Goal: Information Seeking & Learning: Learn about a topic

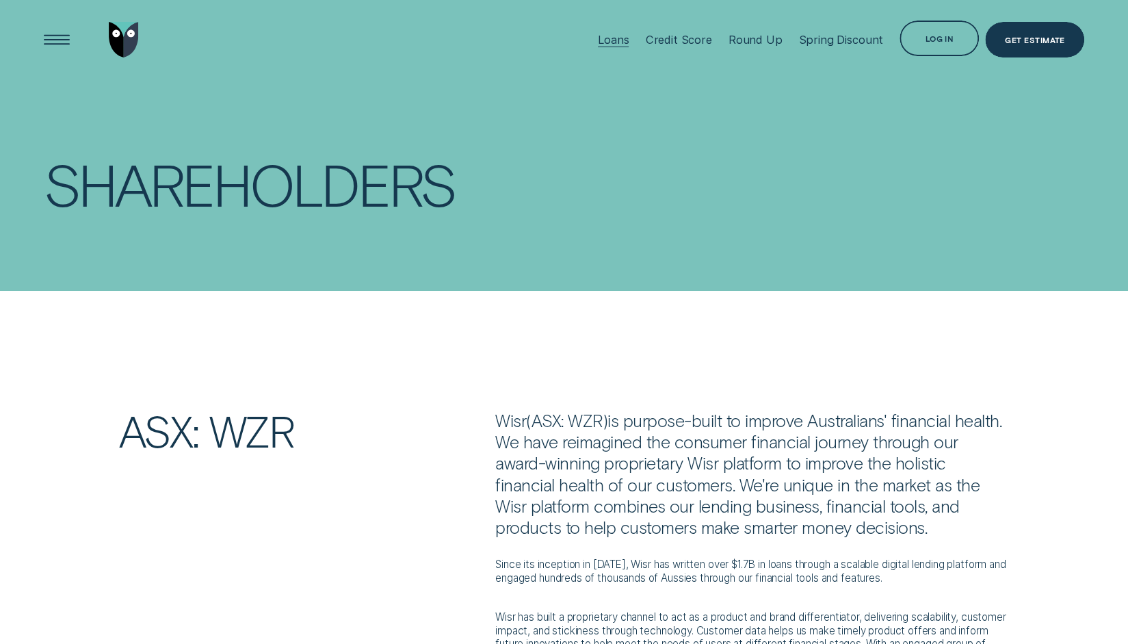
click at [629, 39] on div "Loans" at bounding box center [613, 40] width 31 height 14
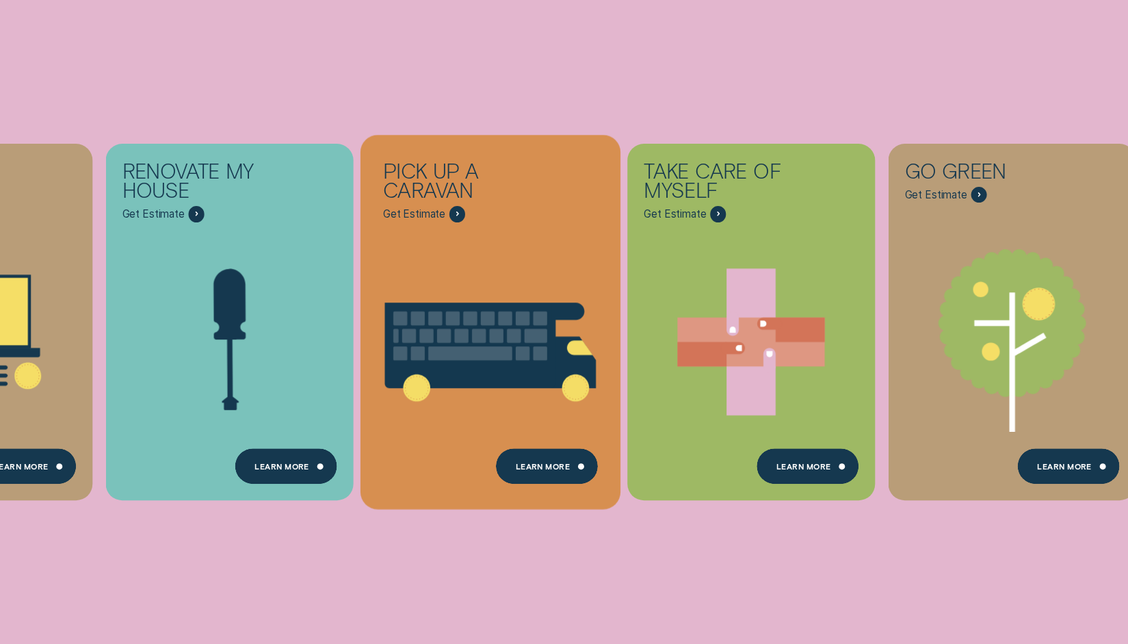
scroll to position [440, 0]
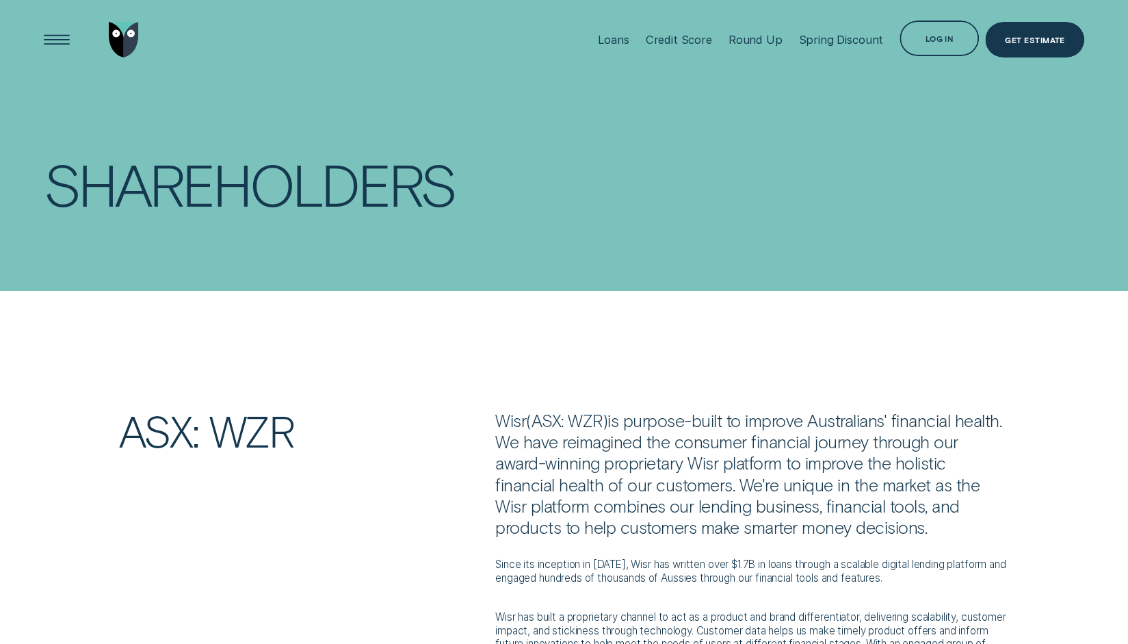
click at [129, 39] on img "Go to home page" at bounding box center [123, 40] width 29 height 36
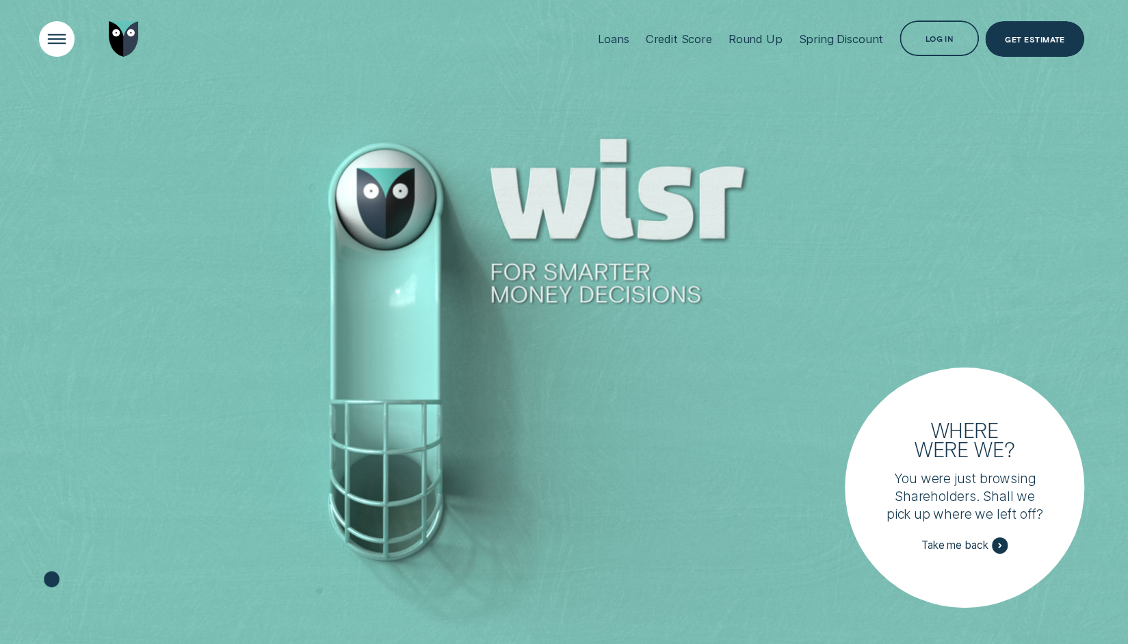
click at [67, 31] on div "Open Menu" at bounding box center [56, 39] width 51 height 51
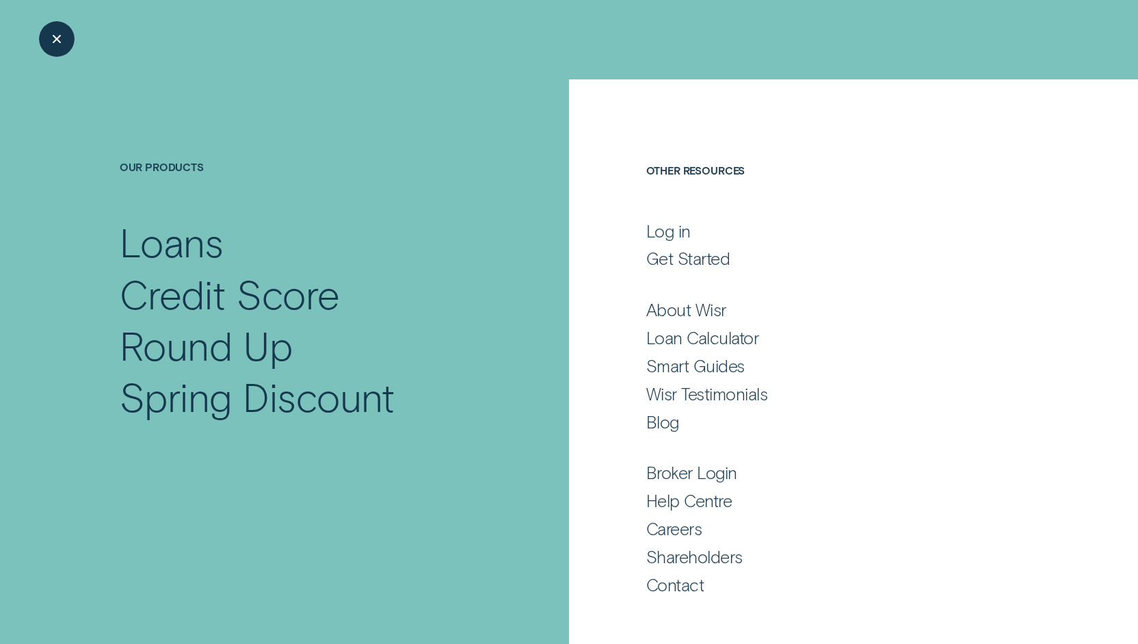
click at [67, 31] on div "Close Menu" at bounding box center [56, 39] width 51 height 51
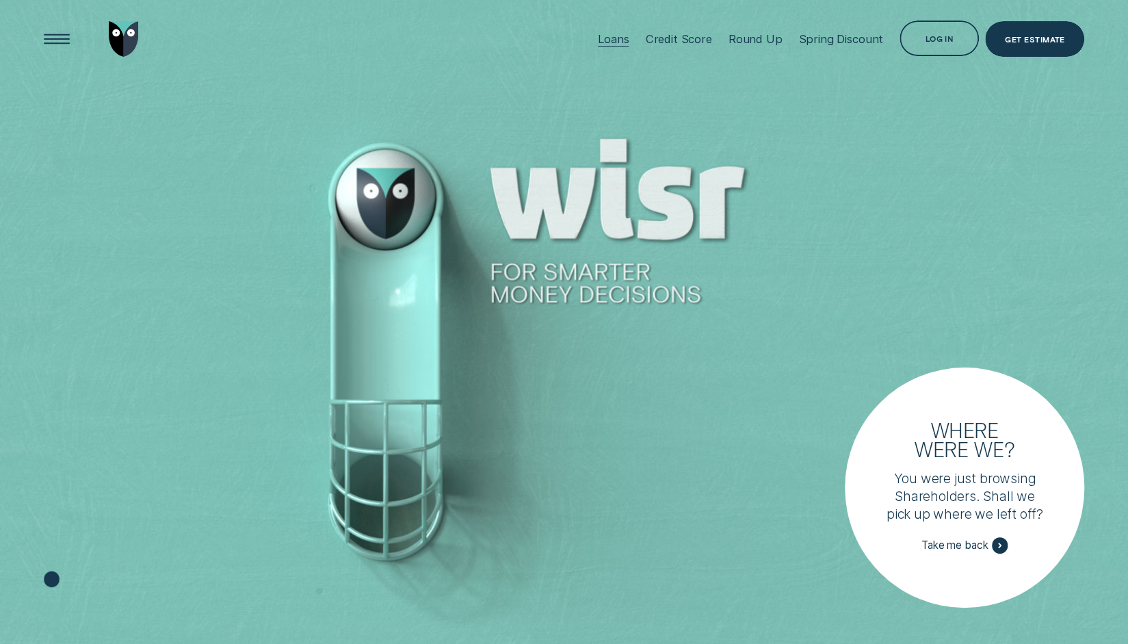
click at [627, 41] on div "Loans" at bounding box center [613, 39] width 31 height 14
